Goal: Check status: Check status

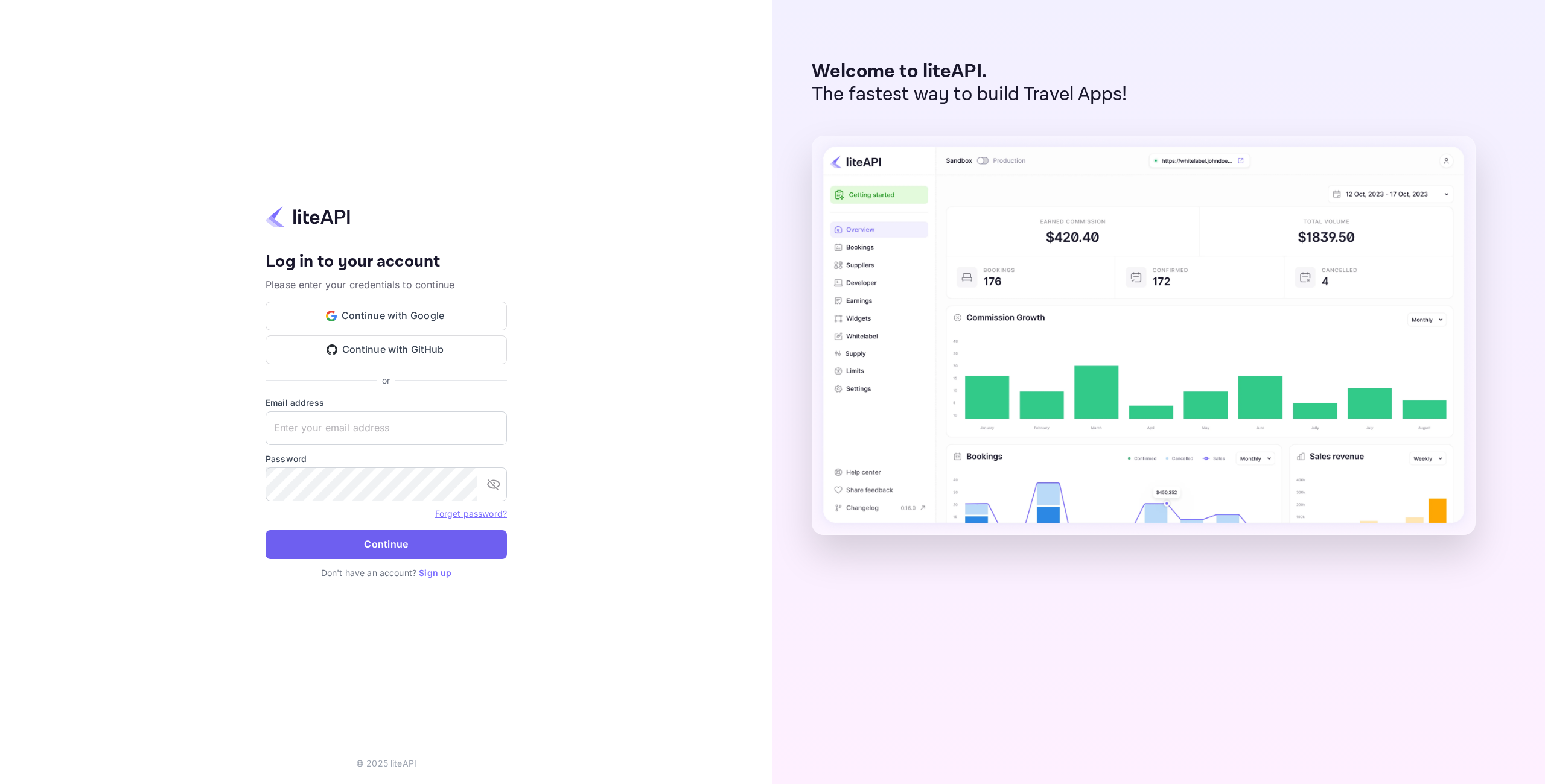
type input "[EMAIL_ADDRESS][DOMAIN_NAME]"
click at [429, 544] on button "Continue" at bounding box center [386, 545] width 241 height 29
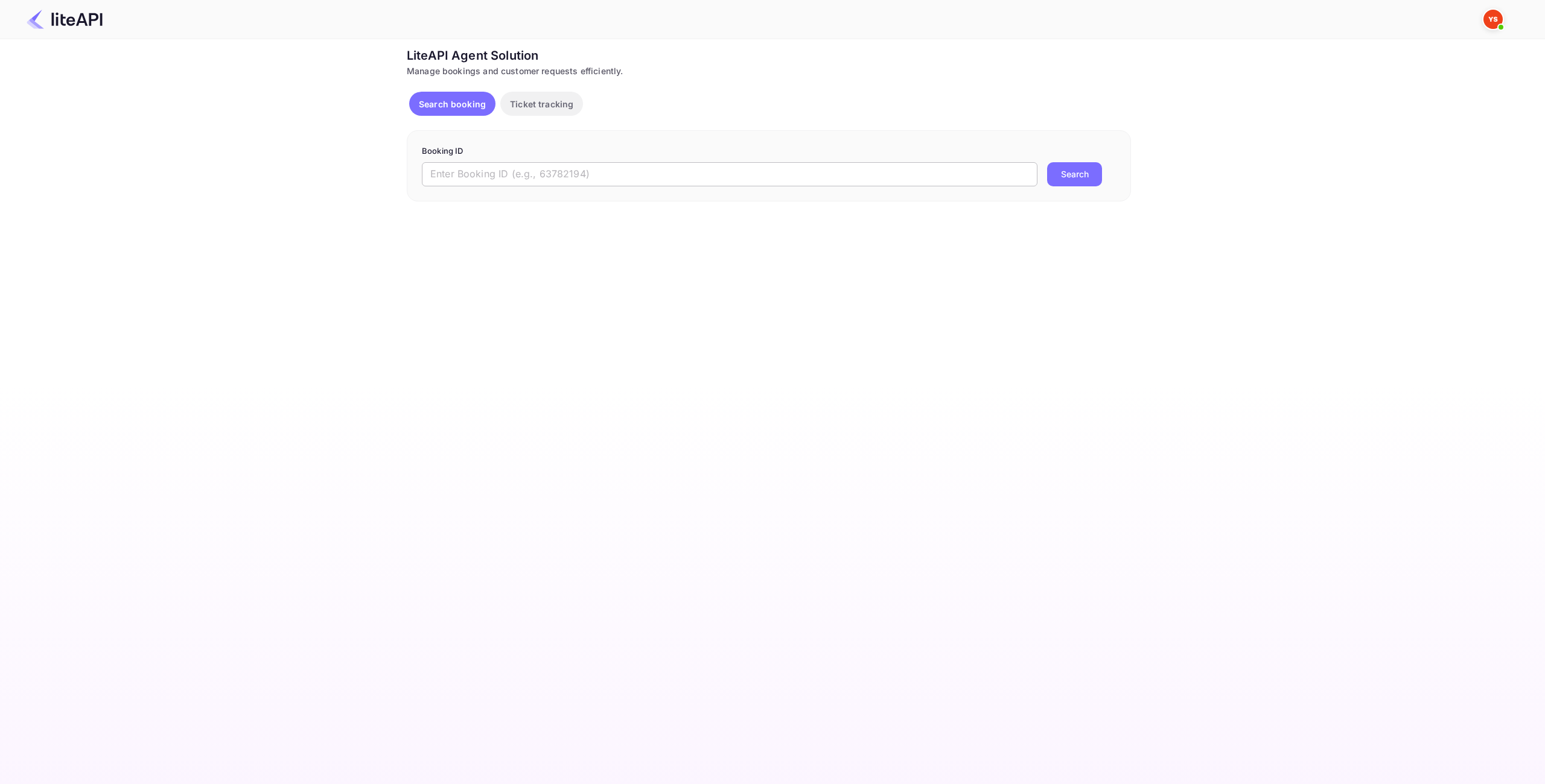
click at [681, 181] on input "text" at bounding box center [729, 174] width 615 height 24
paste input "8971813"
type input "8971813"
click at [1082, 176] on button "Search" at bounding box center [1073, 174] width 55 height 24
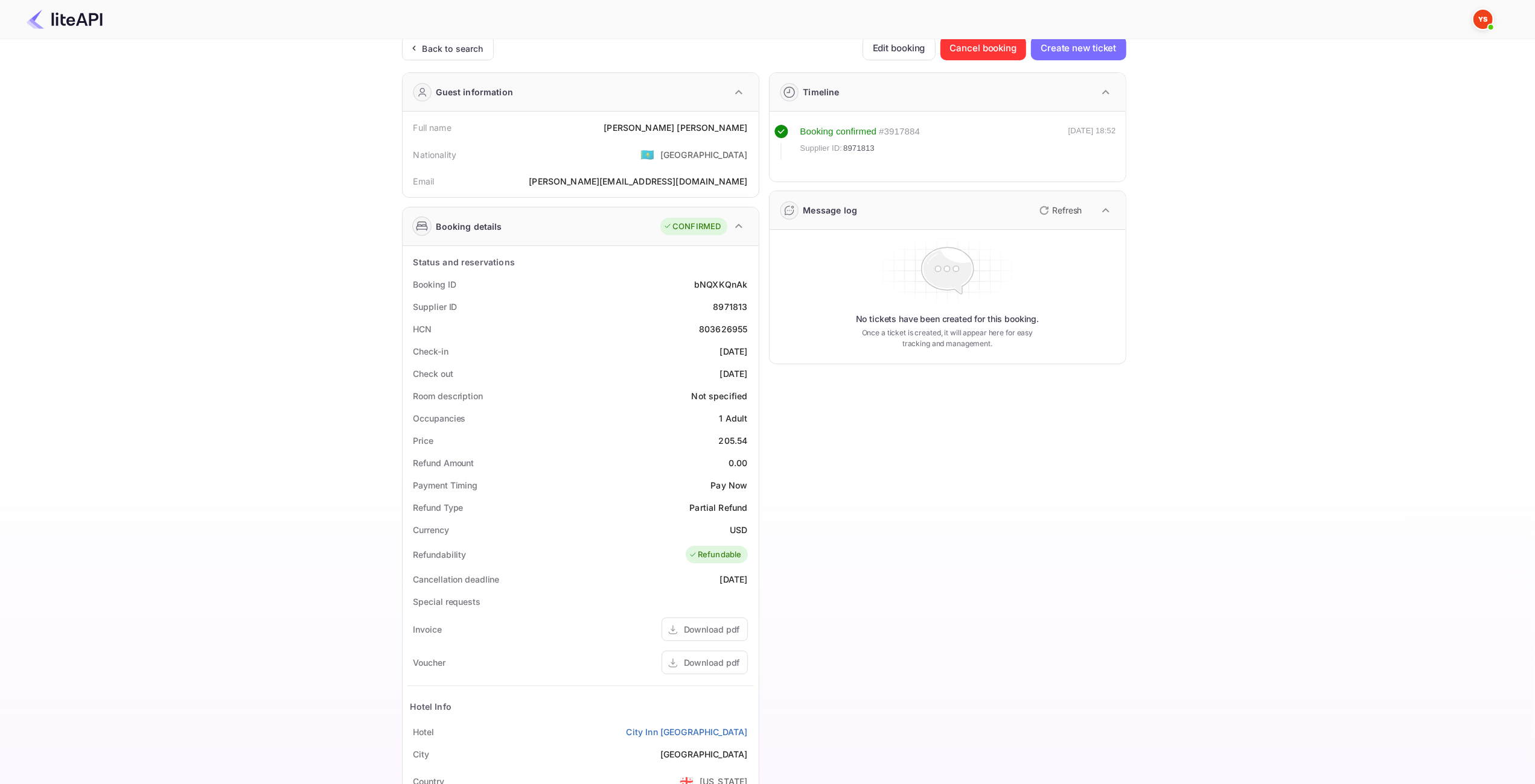
scroll to position [159, 0]
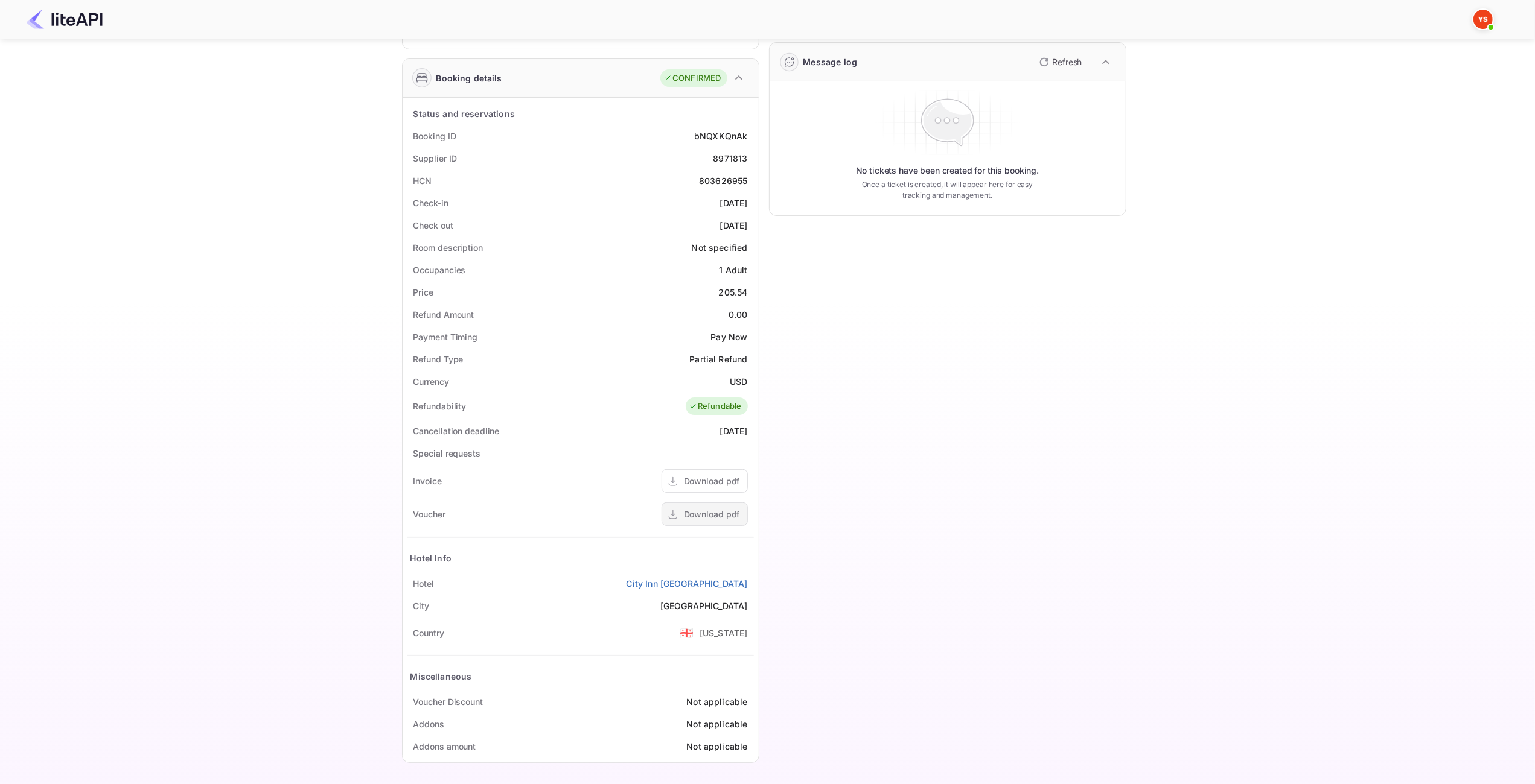
click at [712, 515] on div "Download pdf" at bounding box center [712, 514] width 56 height 13
click at [713, 513] on div "Download pdf" at bounding box center [712, 514] width 56 height 13
